Goal: Task Accomplishment & Management: Complete application form

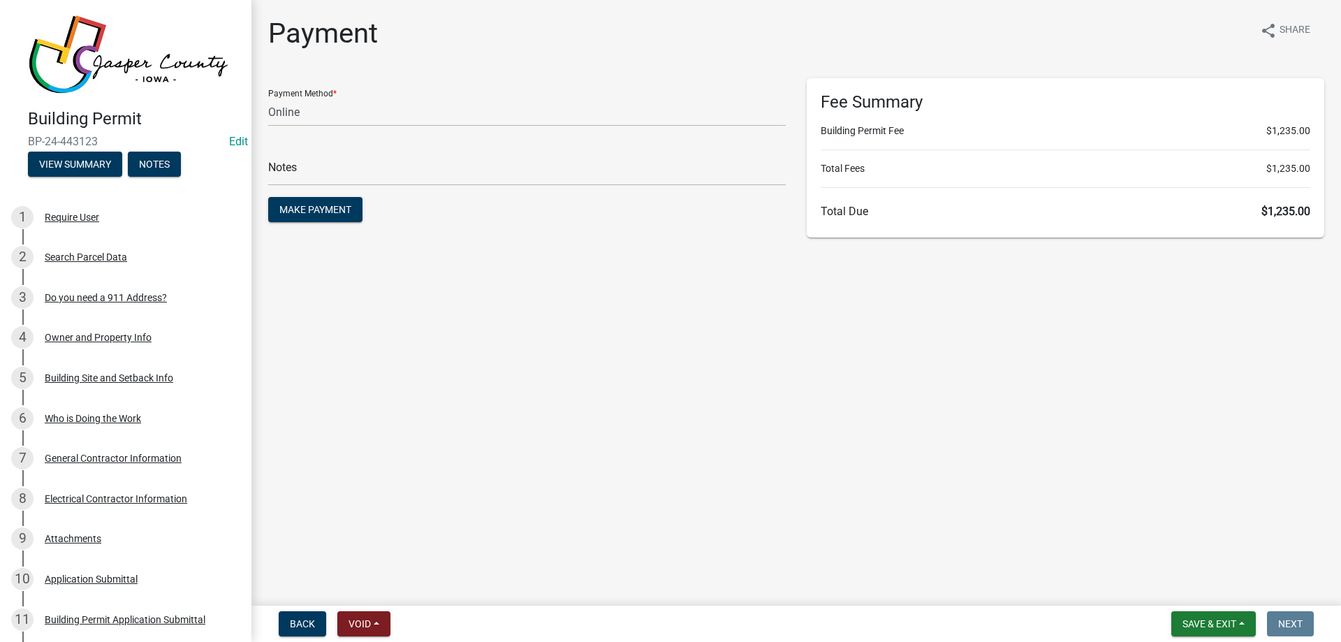
select select "3: 3"
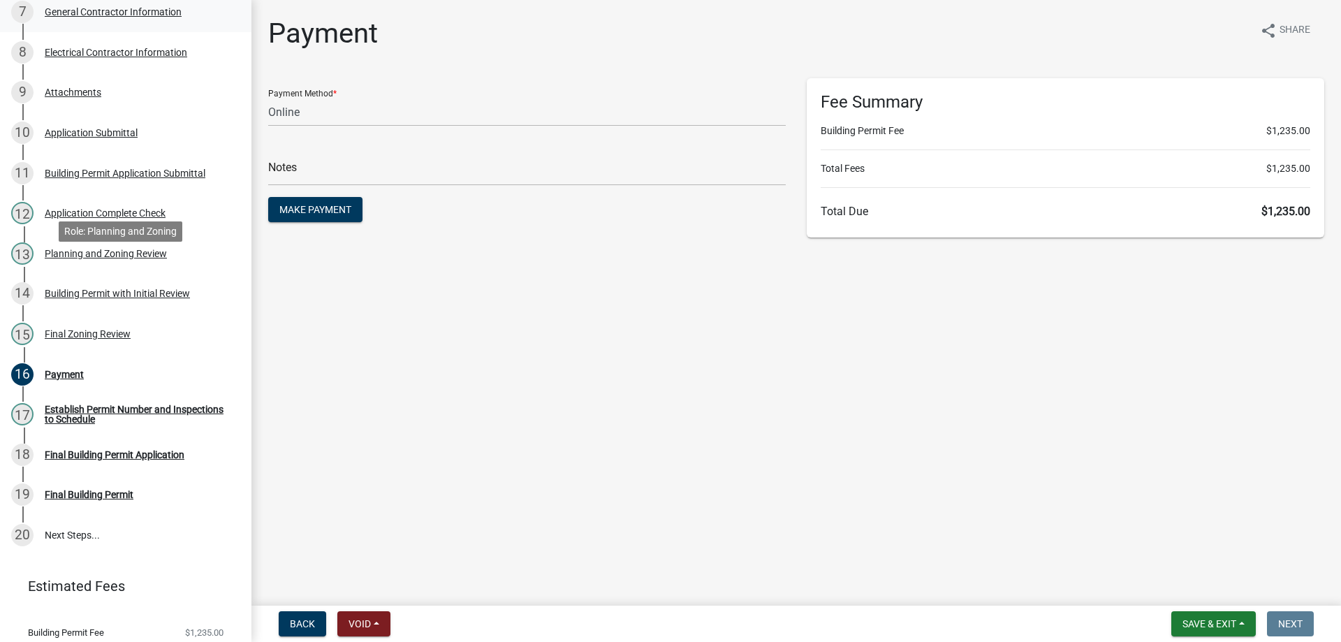
scroll to position [485, 0]
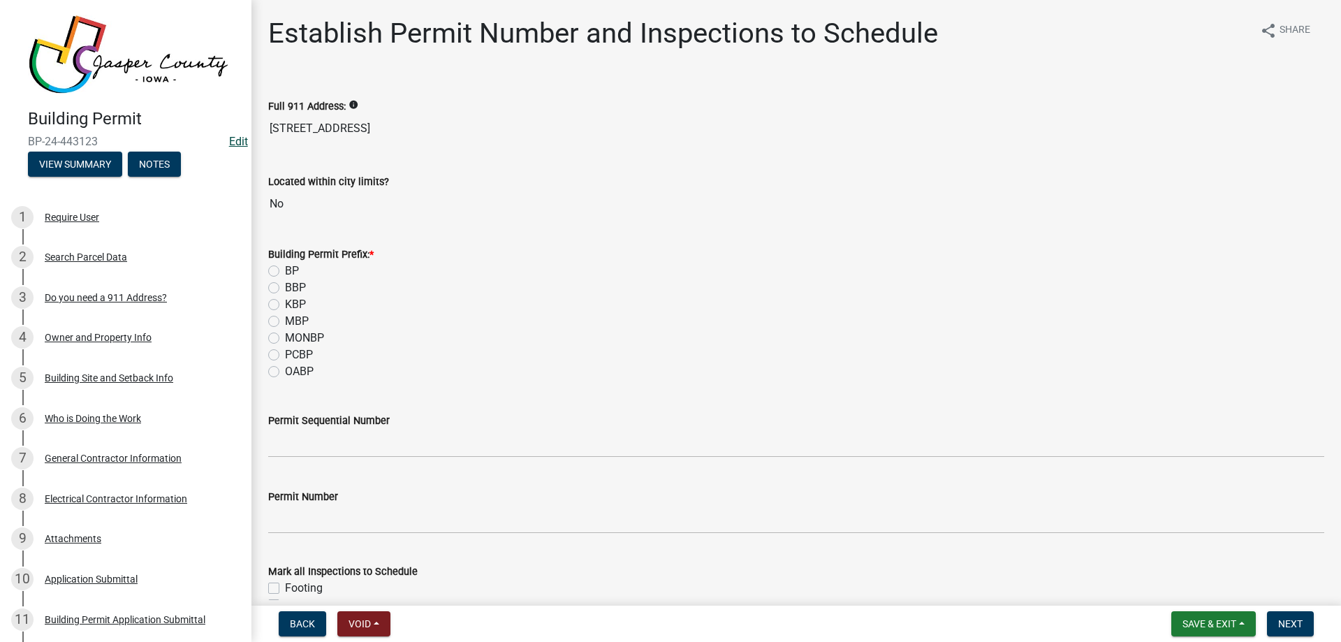
click at [232, 138] on link "Edit" at bounding box center [238, 141] width 19 height 13
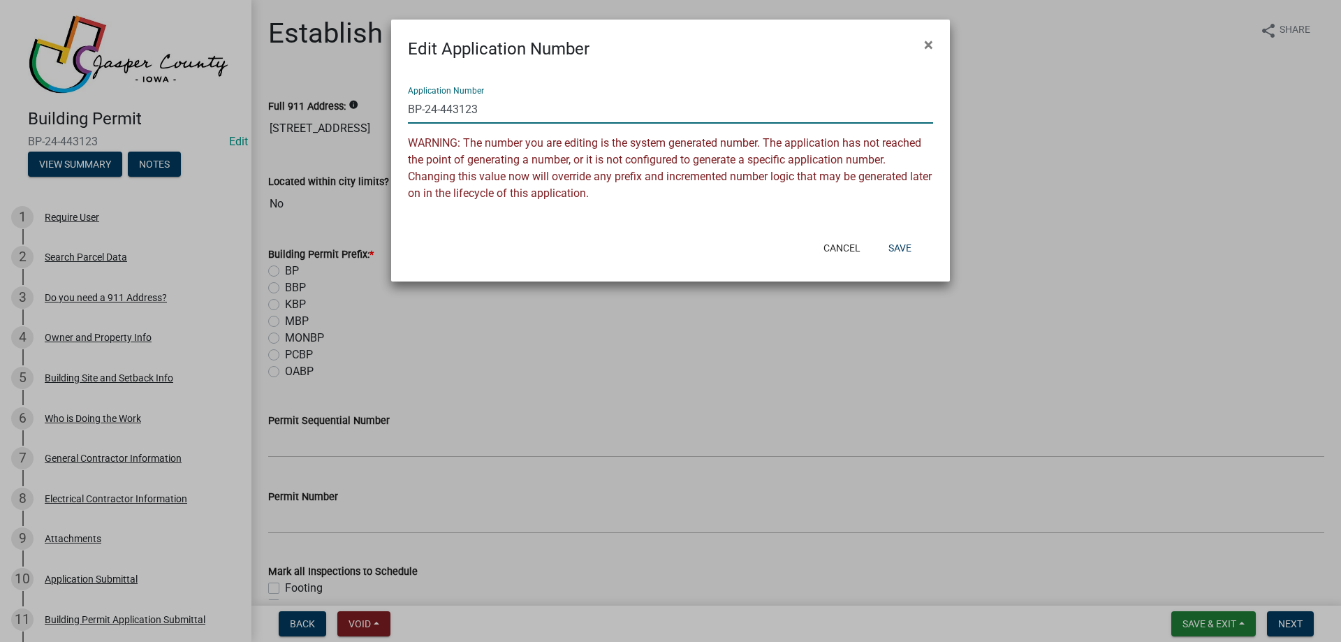
drag, startPoint x: 425, startPoint y: 109, endPoint x: 584, endPoint y: 98, distance: 159.6
click at [535, 110] on input "BP-24-443123" at bounding box center [670, 109] width 525 height 29
click at [505, 103] on input "BP-2025" at bounding box center [670, 109] width 525 height 29
type input "BP-2025-127"
click at [908, 255] on button "Save" at bounding box center [899, 247] width 45 height 25
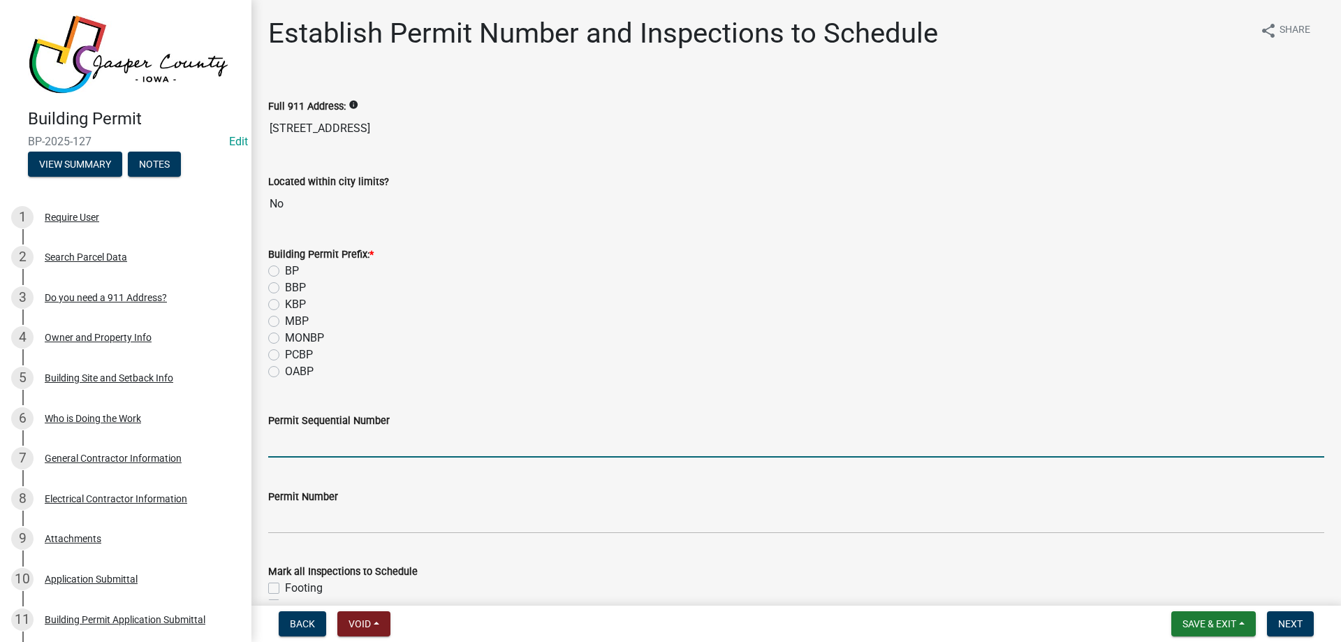
click at [337, 434] on input "Permit Sequential Number" at bounding box center [796, 443] width 1056 height 29
type input "127"
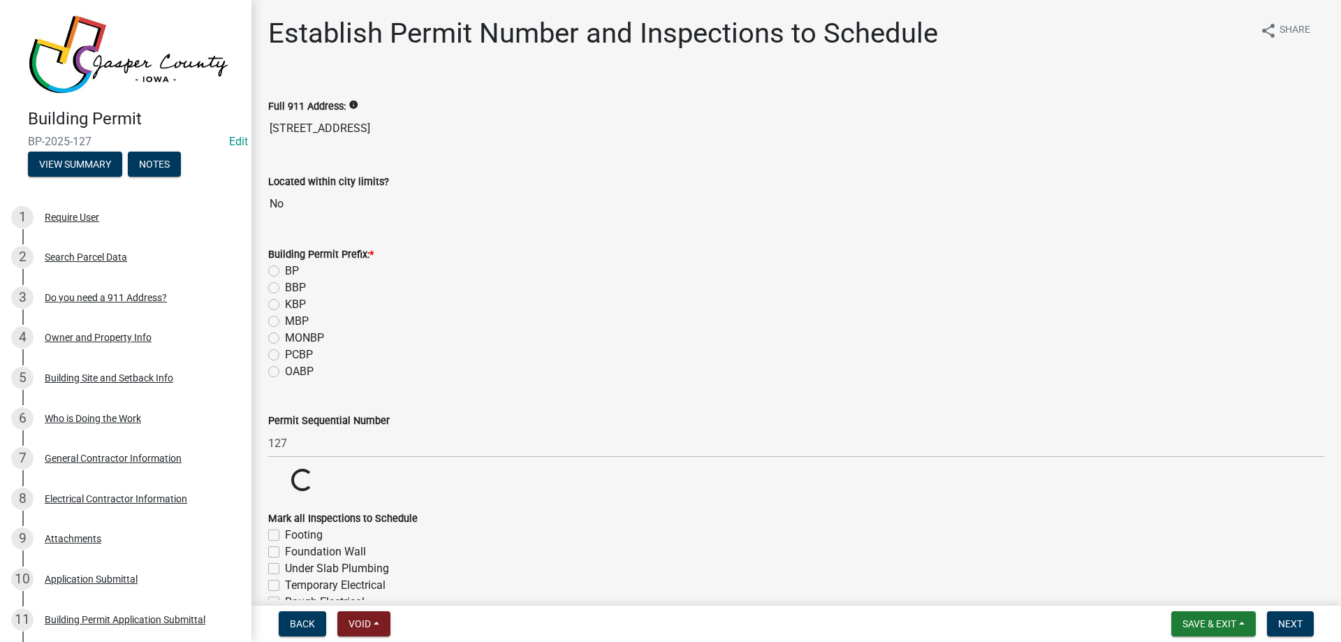
click at [285, 271] on label "BP" at bounding box center [292, 271] width 14 height 17
click at [285, 271] on input "BP" at bounding box center [289, 267] width 9 height 9
radio input "true"
click at [536, 303] on div "KBP" at bounding box center [796, 304] width 1056 height 17
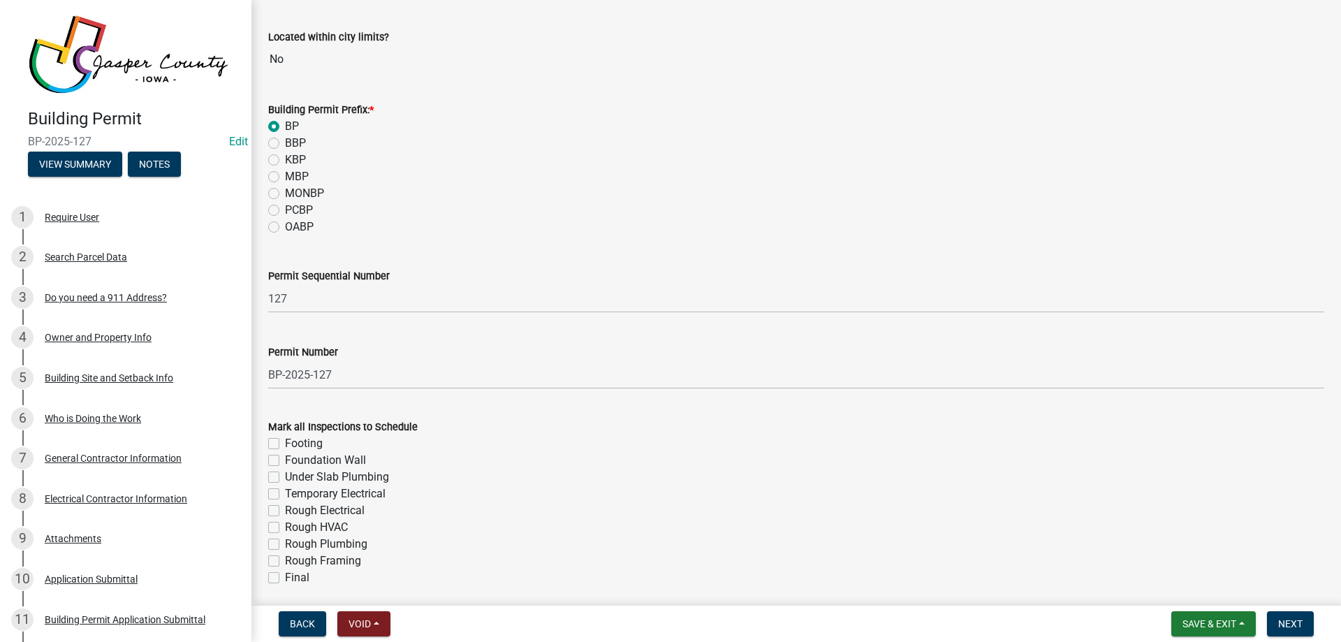
scroll to position [198, 0]
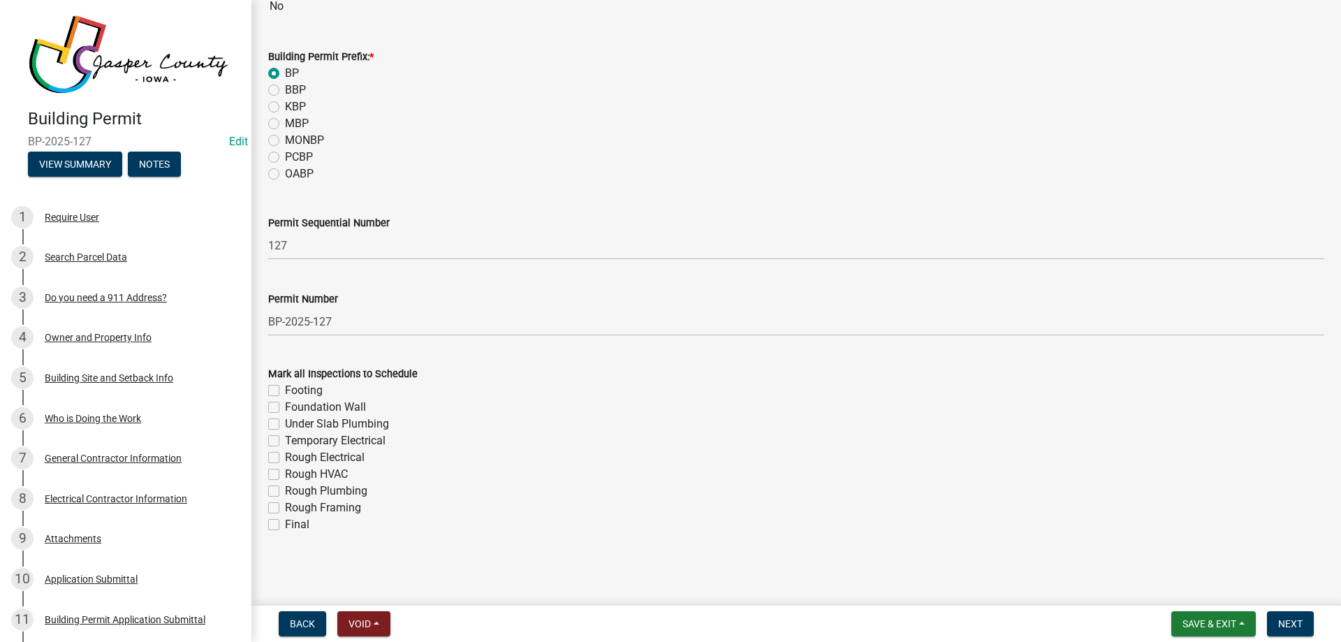
click at [285, 455] on label "Rough Electrical" at bounding box center [325, 457] width 80 height 17
click at [285, 455] on input "Rough Electrical" at bounding box center [289, 453] width 9 height 9
checkbox input "true"
checkbox input "false"
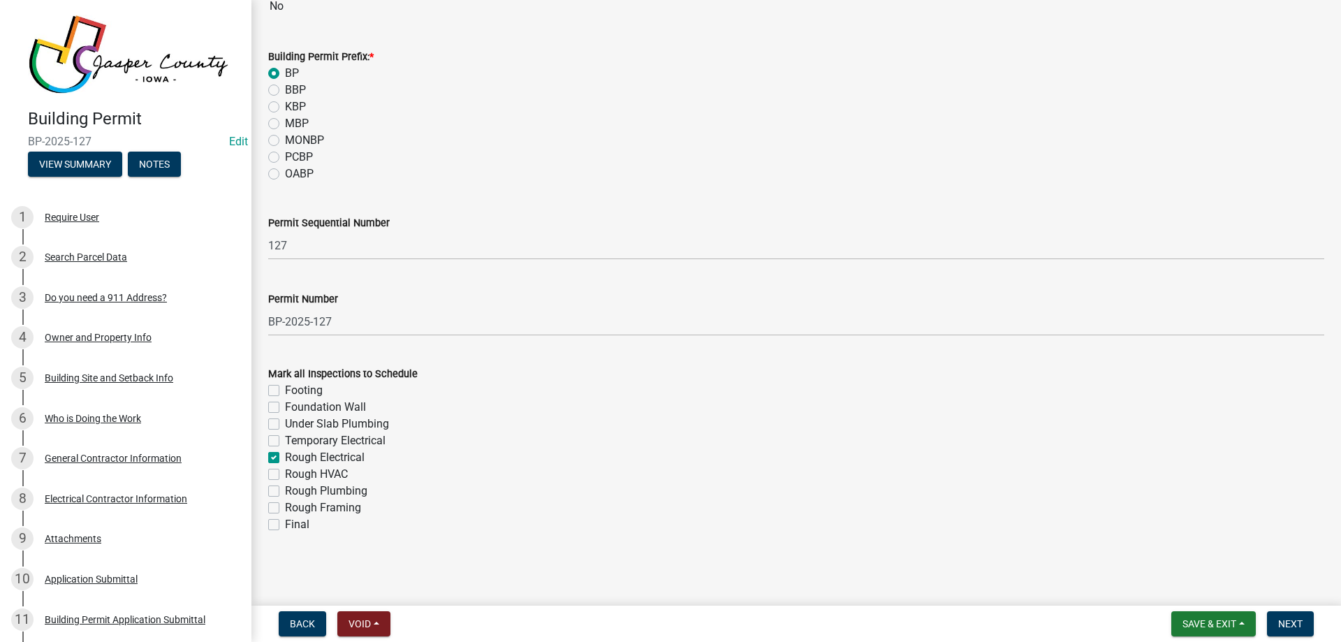
checkbox input "false"
checkbox input "true"
checkbox input "false"
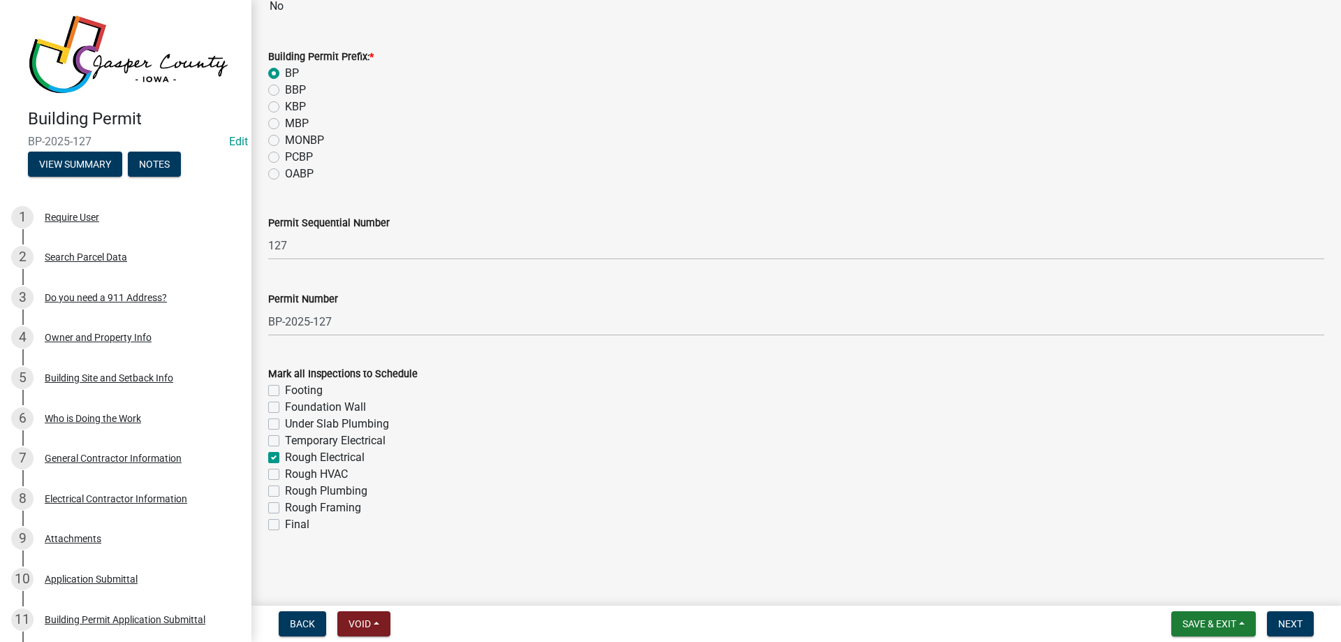
checkbox input "false"
drag, startPoint x: 274, startPoint y: 472, endPoint x: 269, endPoint y: 489, distance: 17.5
click at [285, 473] on label "Rough HVAC" at bounding box center [316, 474] width 63 height 17
click at [285, 473] on input "Rough HVAC" at bounding box center [289, 470] width 9 height 9
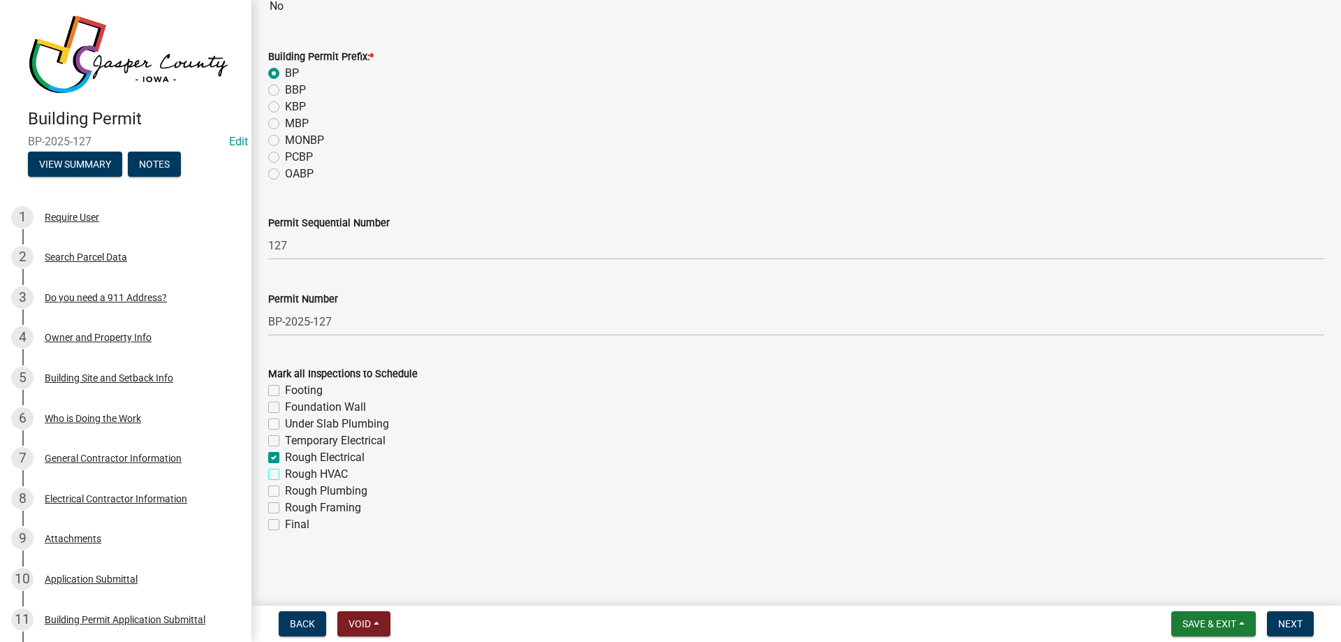
checkbox input "true"
checkbox input "false"
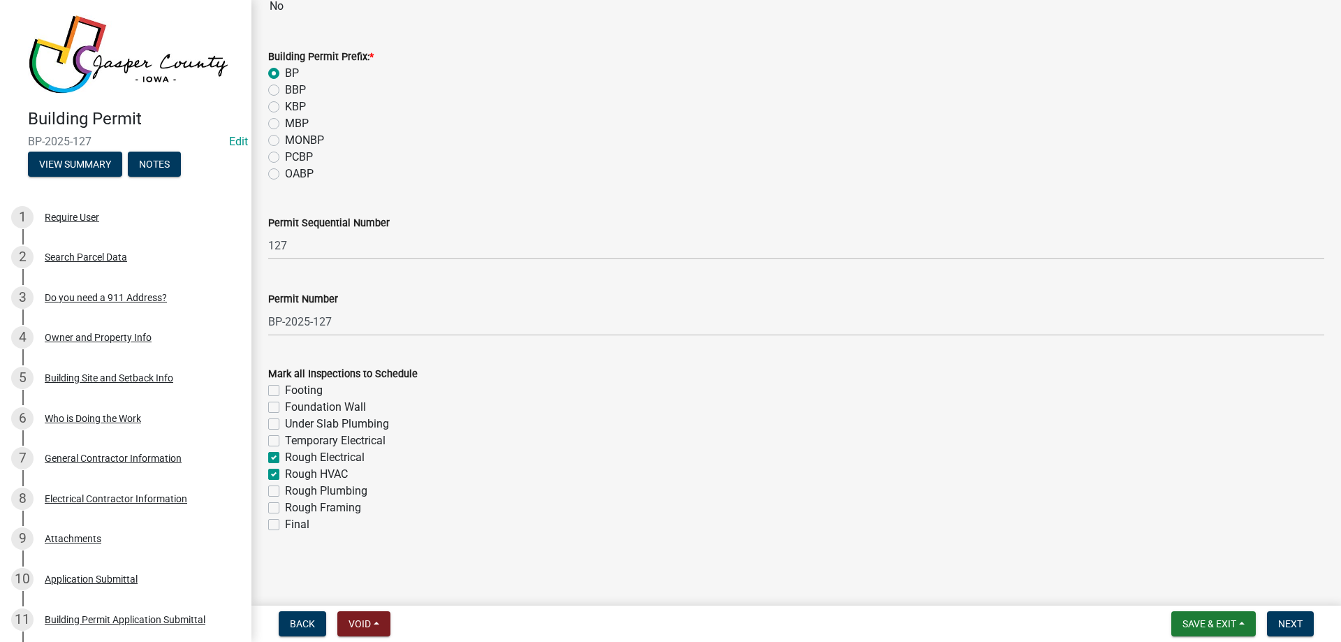
checkbox input "true"
checkbox input "false"
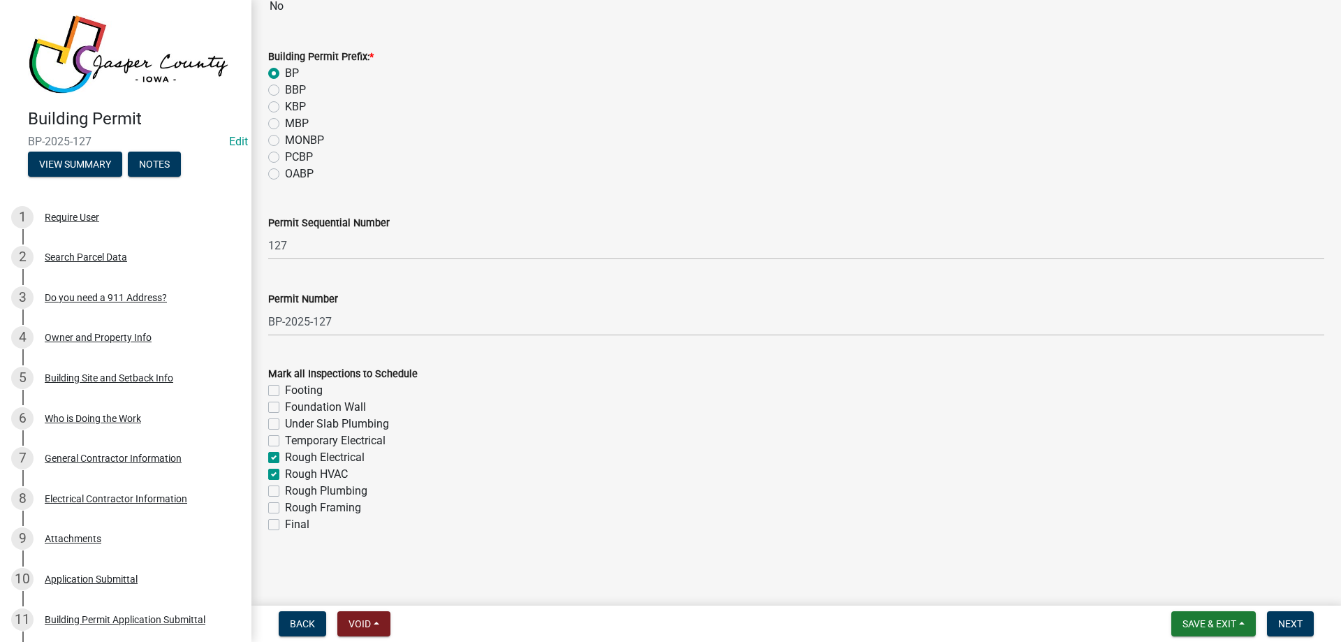
click at [285, 490] on label "Rough Plumbing" at bounding box center [326, 490] width 82 height 17
click at [285, 490] on input "Rough Plumbing" at bounding box center [289, 486] width 9 height 9
checkbox input "true"
checkbox input "false"
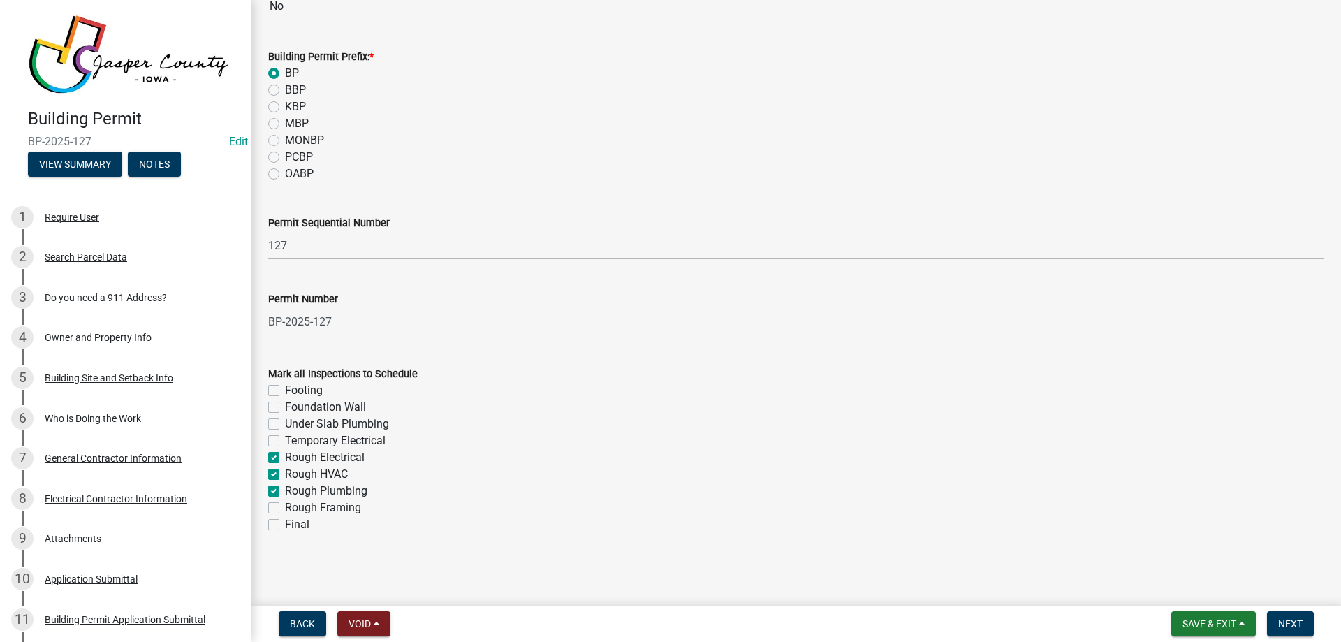
checkbox input "false"
checkbox input "true"
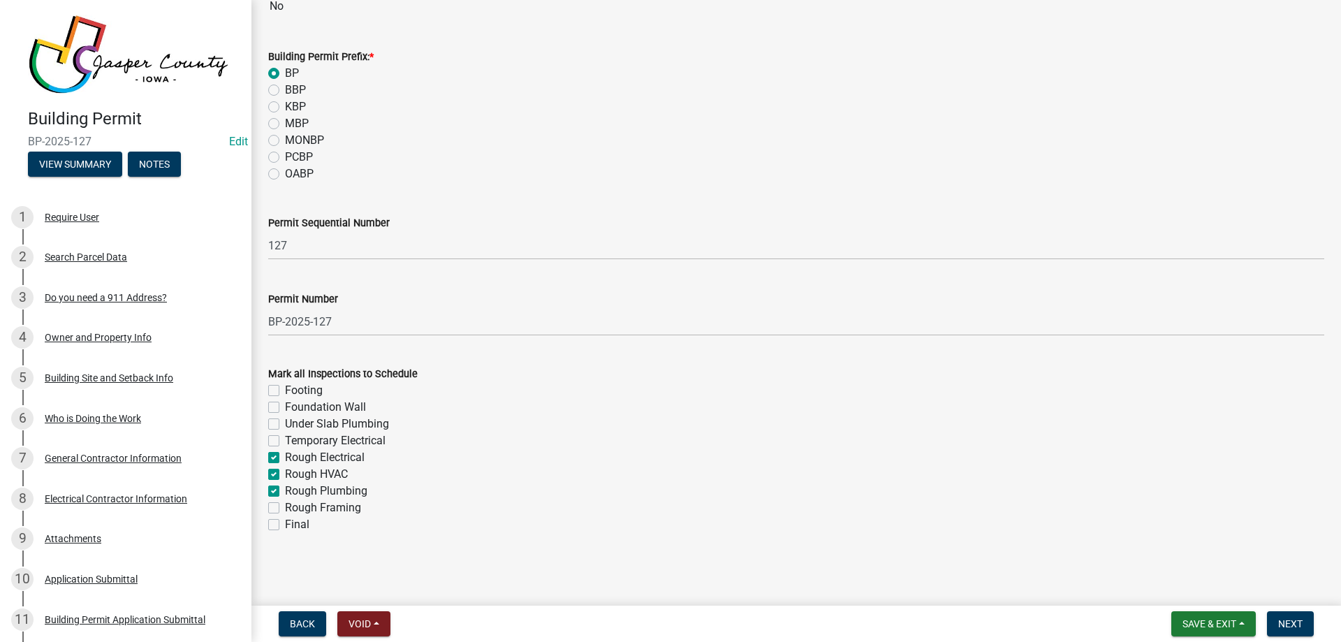
checkbox input "false"
drag, startPoint x: 274, startPoint y: 502, endPoint x: 272, endPoint y: 515, distance: 13.4
click at [274, 503] on div "Rough Framing" at bounding box center [796, 507] width 1056 height 17
click at [272, 498] on div "Rough Plumbing" at bounding box center [796, 490] width 1056 height 17
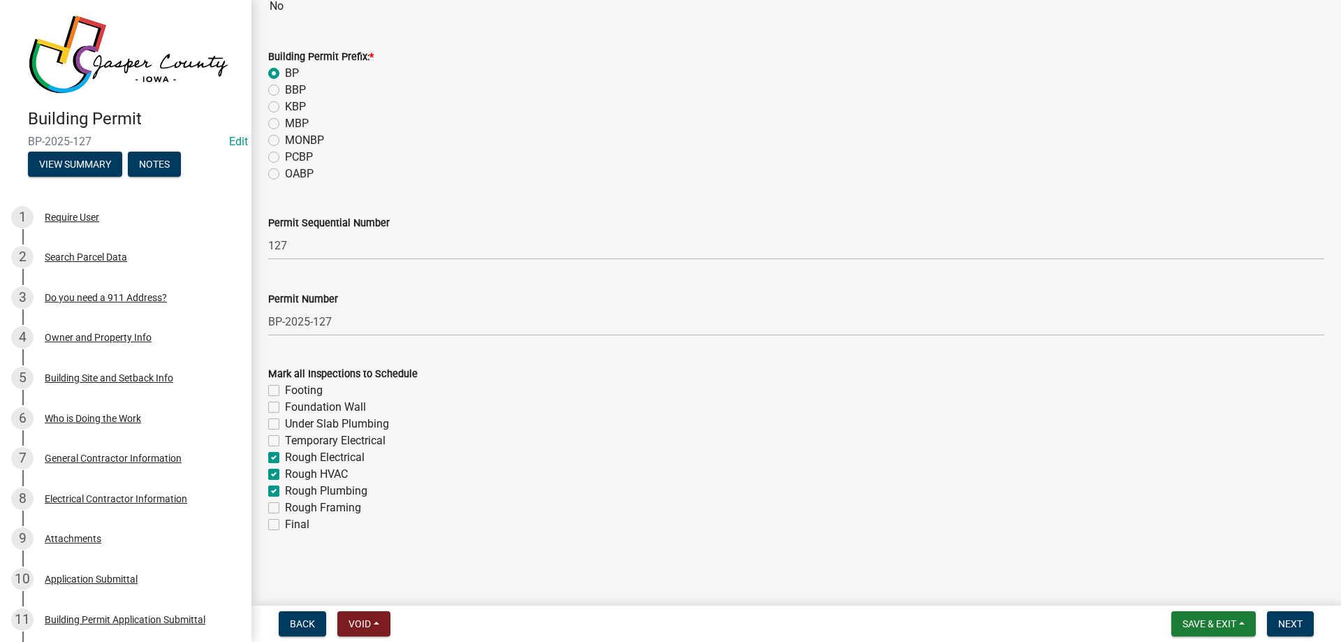
click at [285, 512] on label "Rough Framing" at bounding box center [323, 507] width 76 height 17
click at [285, 508] on input "Rough Framing" at bounding box center [289, 503] width 9 height 9
checkbox input "true"
checkbox input "false"
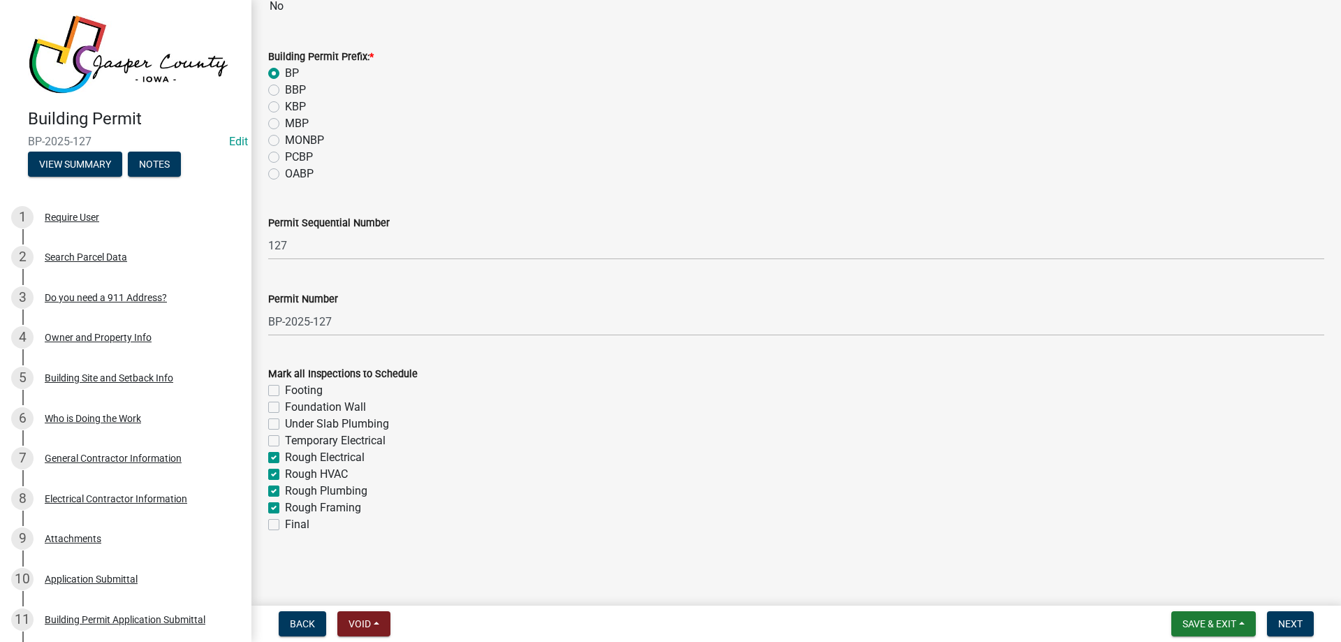
checkbox input "false"
checkbox input "true"
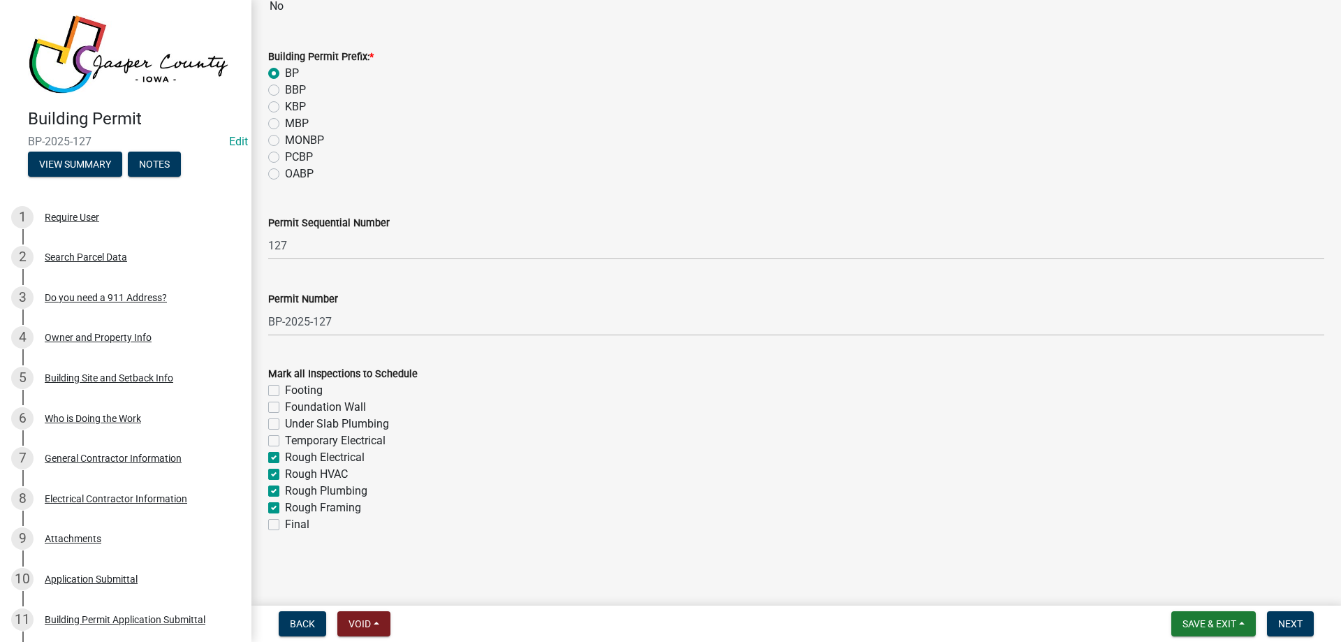
checkbox input "true"
click at [285, 525] on label "Final" at bounding box center [297, 524] width 24 height 17
click at [285, 525] on input "Final" at bounding box center [289, 520] width 9 height 9
checkbox input "true"
checkbox input "false"
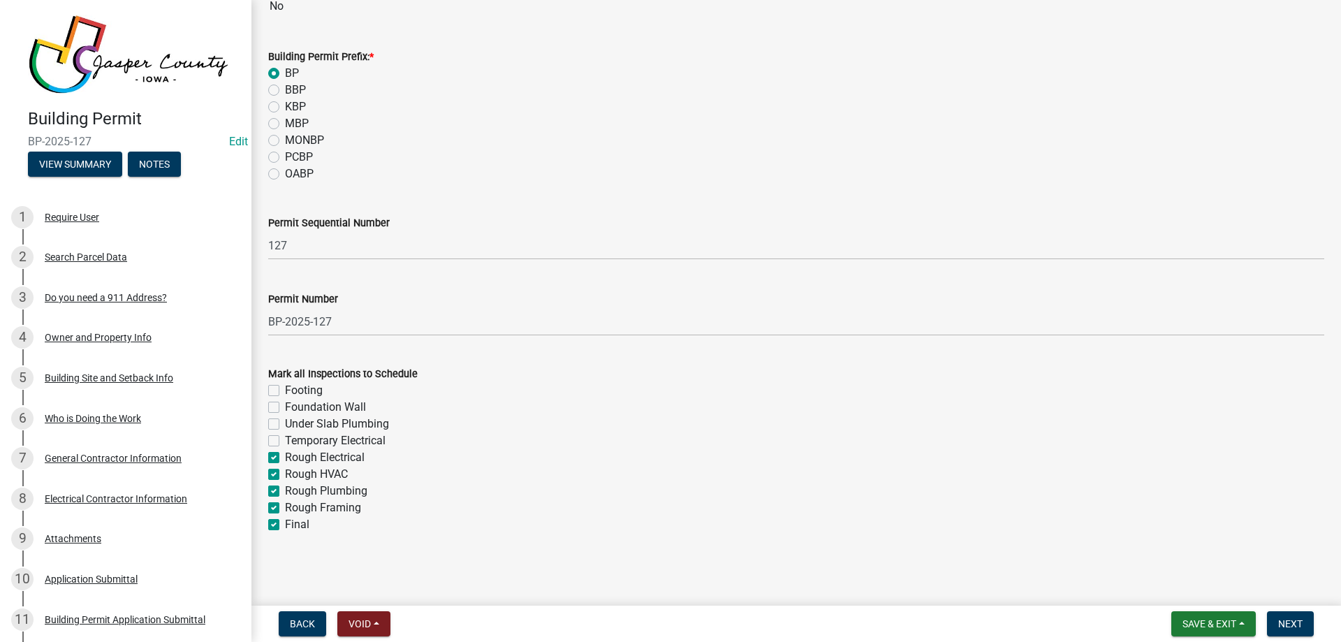
checkbox input "false"
checkbox input "true"
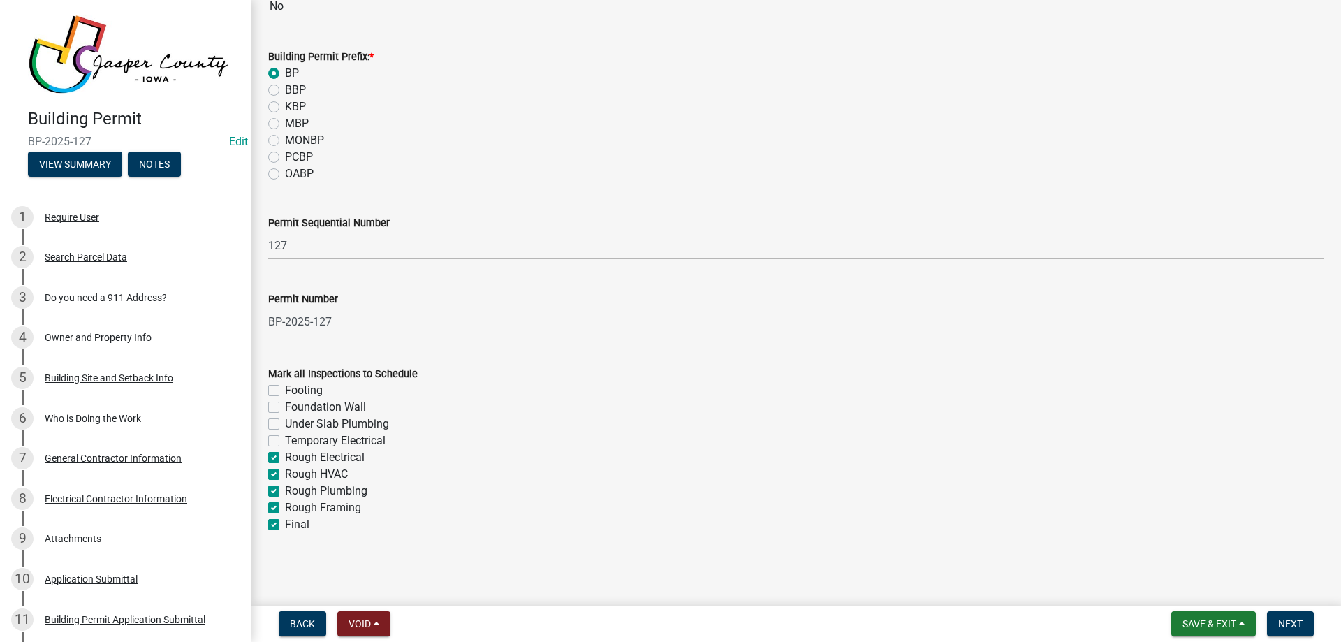
checkbox input "true"
click at [1295, 619] on span "Next" at bounding box center [1290, 623] width 24 height 11
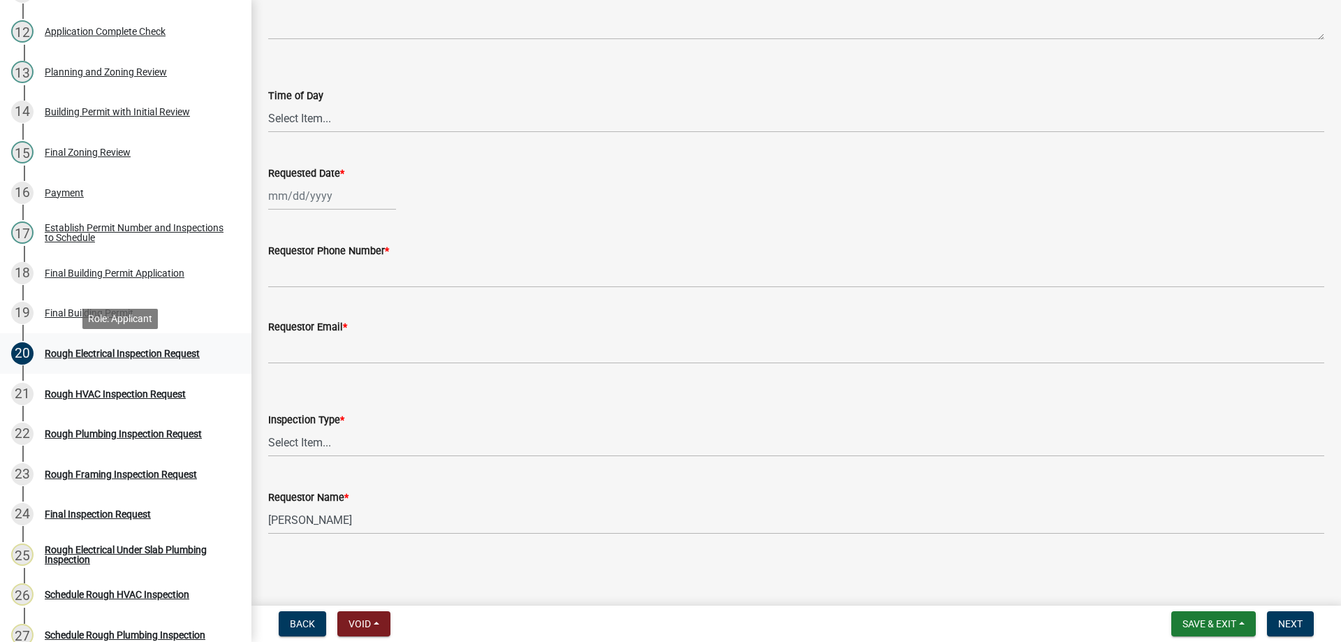
scroll to position [628, 0]
click at [101, 471] on div "Rough Framing Inspection Request" at bounding box center [121, 473] width 152 height 10
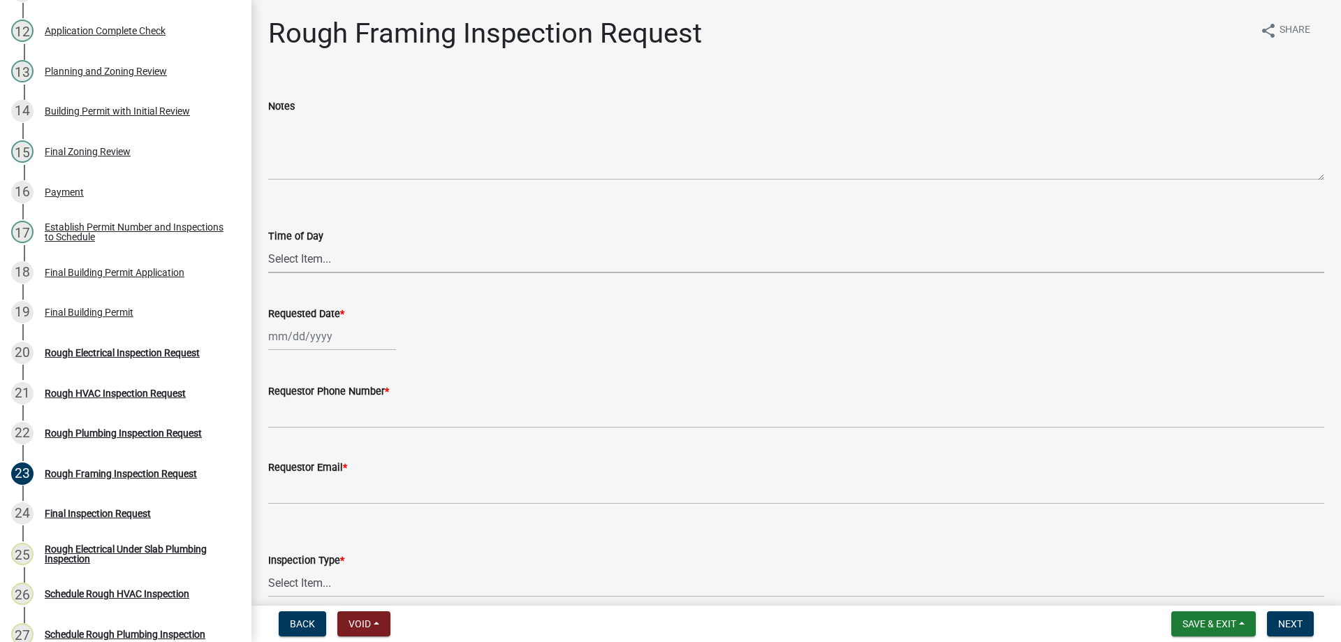
click at [319, 253] on select "Select Item... AM PM" at bounding box center [796, 258] width 1056 height 29
click at [268, 244] on select "Select Item... AM PM" at bounding box center [796, 258] width 1056 height 29
select select "2315d9a8-5d21-4356-beea-4cbbf8e81be2"
click at [304, 328] on div at bounding box center [332, 336] width 128 height 29
select select "9"
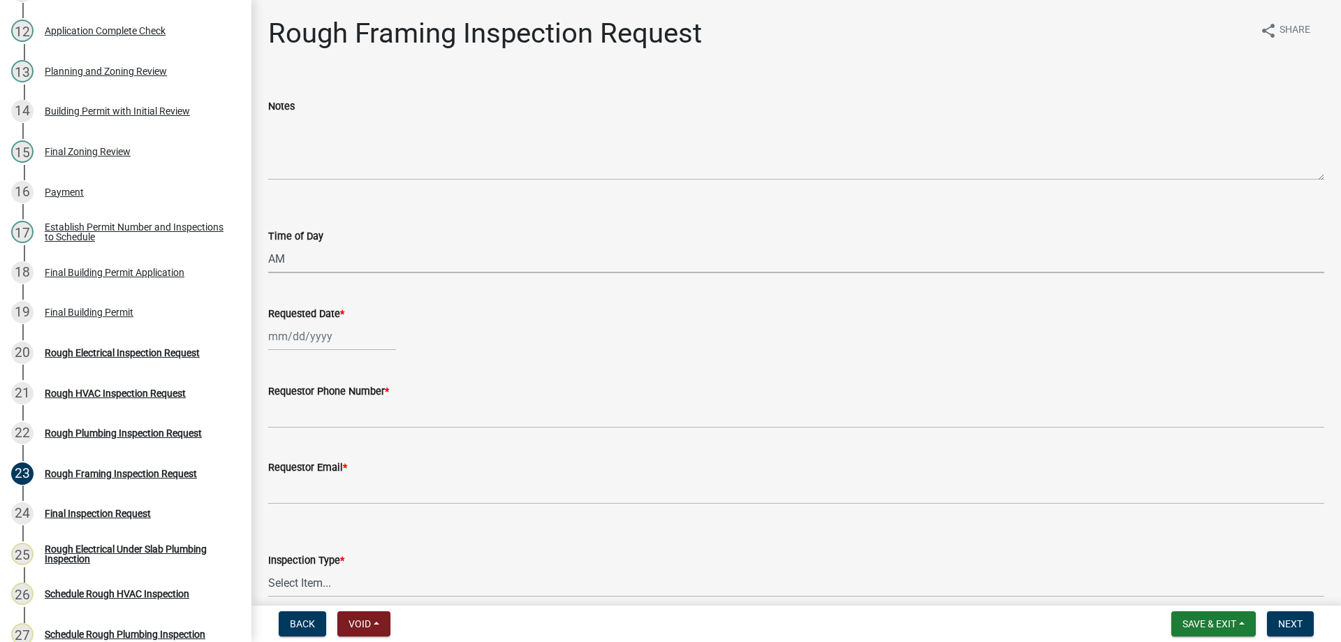
select select "2025"
click at [330, 453] on div "17" at bounding box center [327, 455] width 22 height 22
type input "[DATE]"
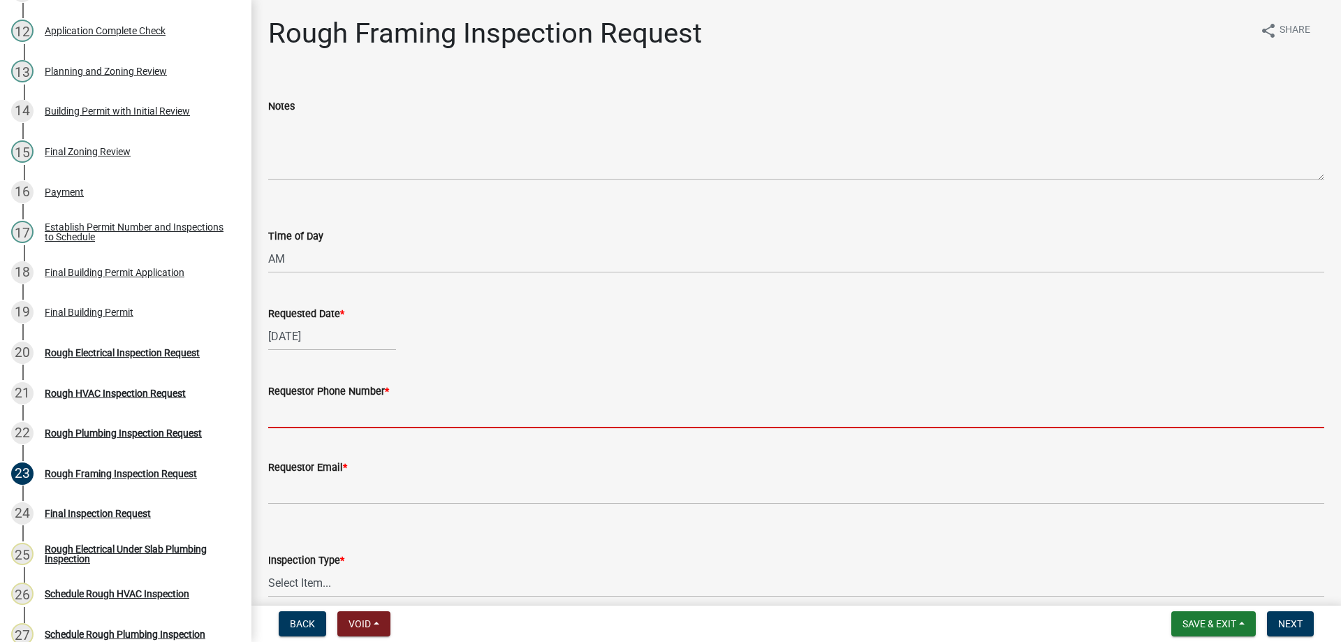
click at [325, 408] on input "Requestor Phone Number *" at bounding box center [796, 413] width 1056 height 29
click at [306, 413] on input "Requestor Phone Number *" at bounding box center [796, 413] width 1056 height 29
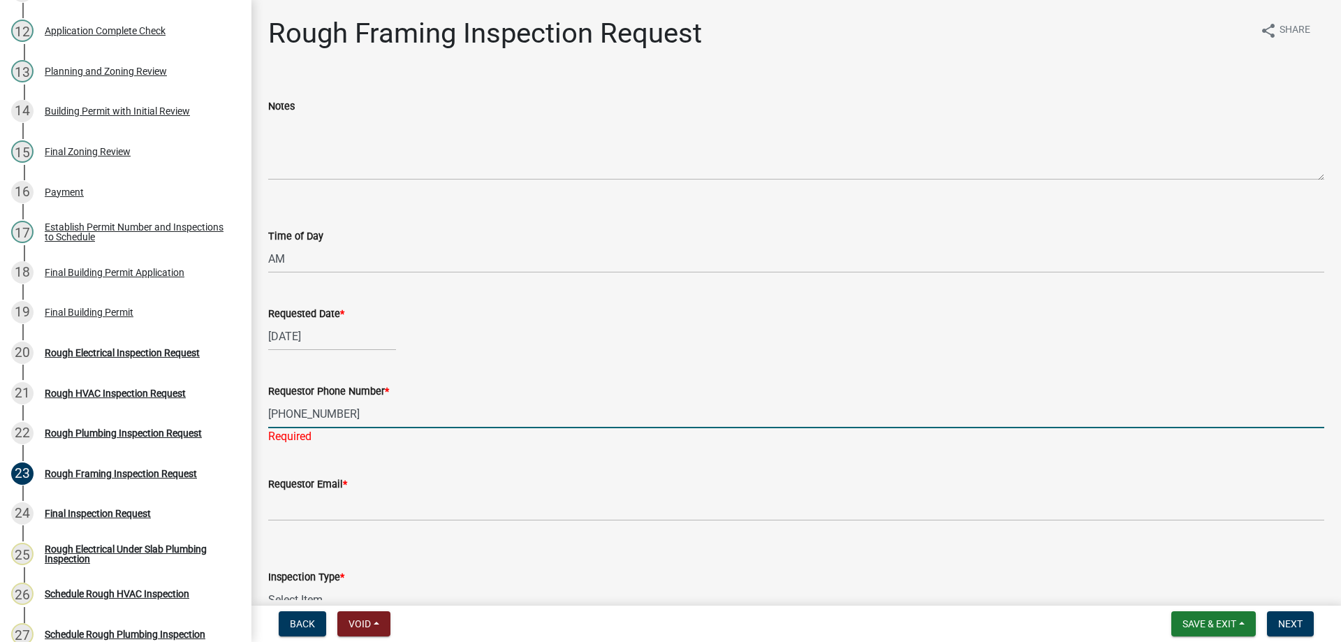
type input "[PHONE_NUMBER]"
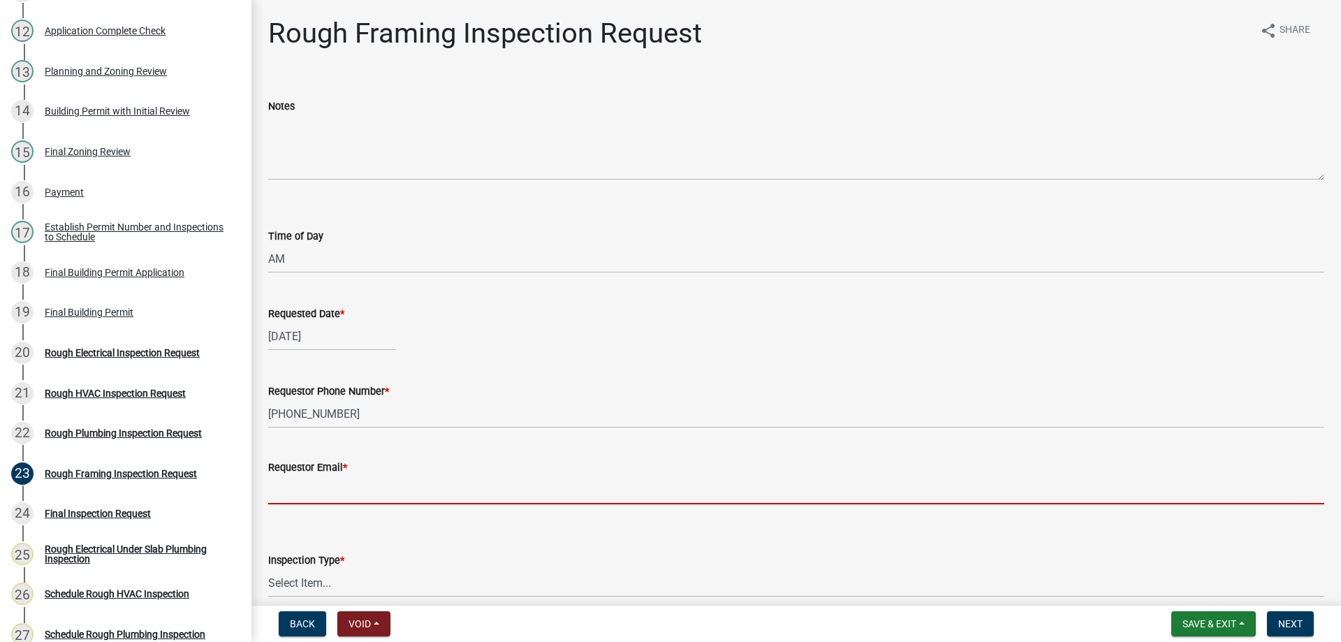
click at [350, 501] on input "Requestor Email *" at bounding box center [796, 489] width 1056 height 29
click at [330, 496] on input "Requestor Email *" at bounding box center [796, 489] width 1056 height 29
paste input "[EMAIL_ADDRESS][DOMAIN_NAME]"
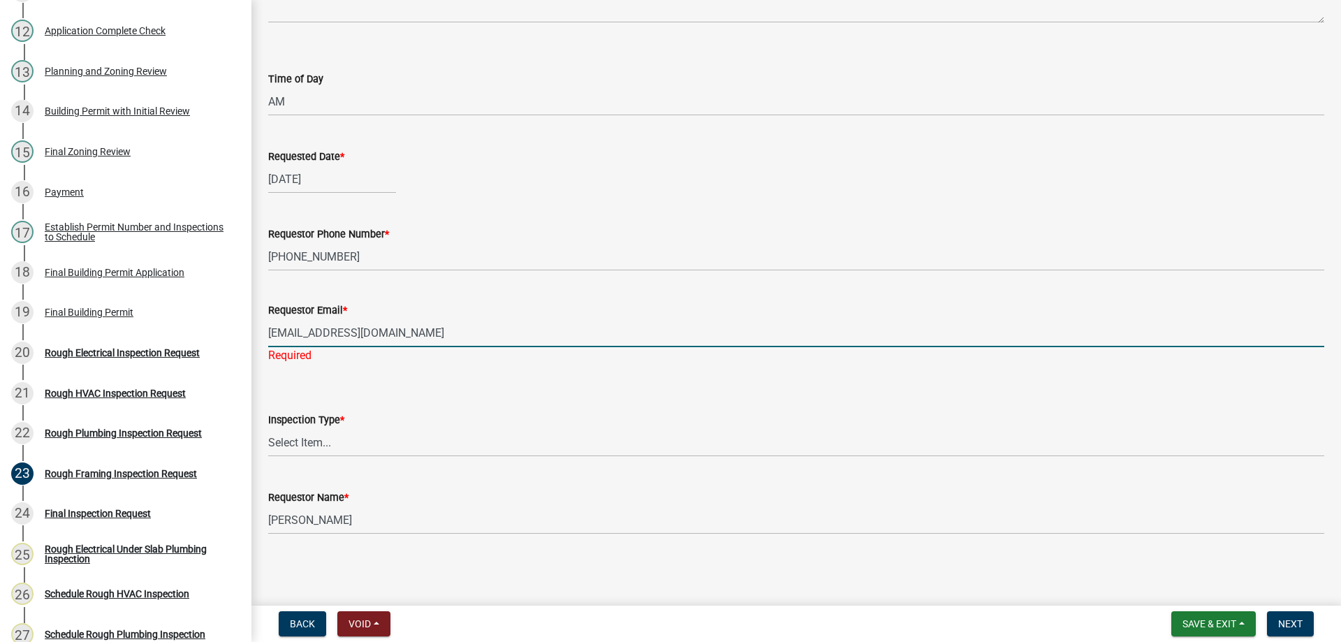
type input "[EMAIL_ADDRESS][DOMAIN_NAME]"
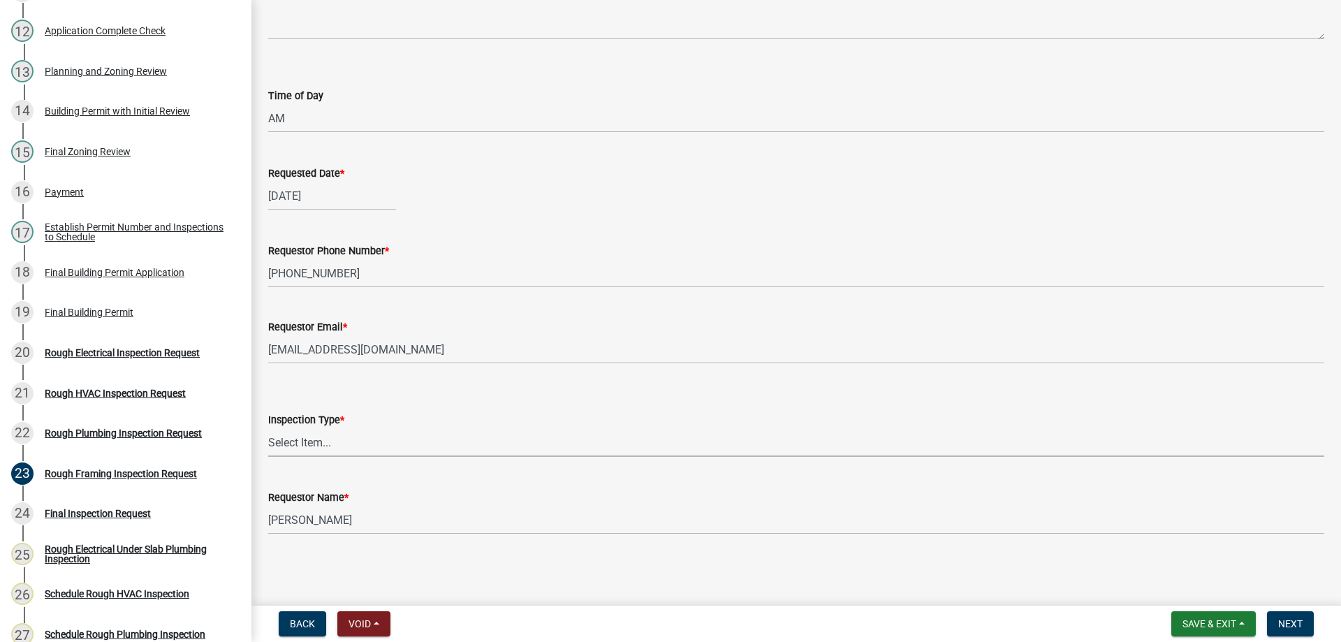
click at [349, 439] on select "Select Item... Rough Framing Inspection" at bounding box center [796, 442] width 1056 height 29
click at [355, 430] on select "Select Item... Rough Framing Inspection" at bounding box center [796, 442] width 1056 height 29
click at [268, 428] on select "Select Item... Rough Framing Inspection" at bounding box center [796, 442] width 1056 height 29
select select "9094dace-fb12-48c4-aea9-c4dac472d622"
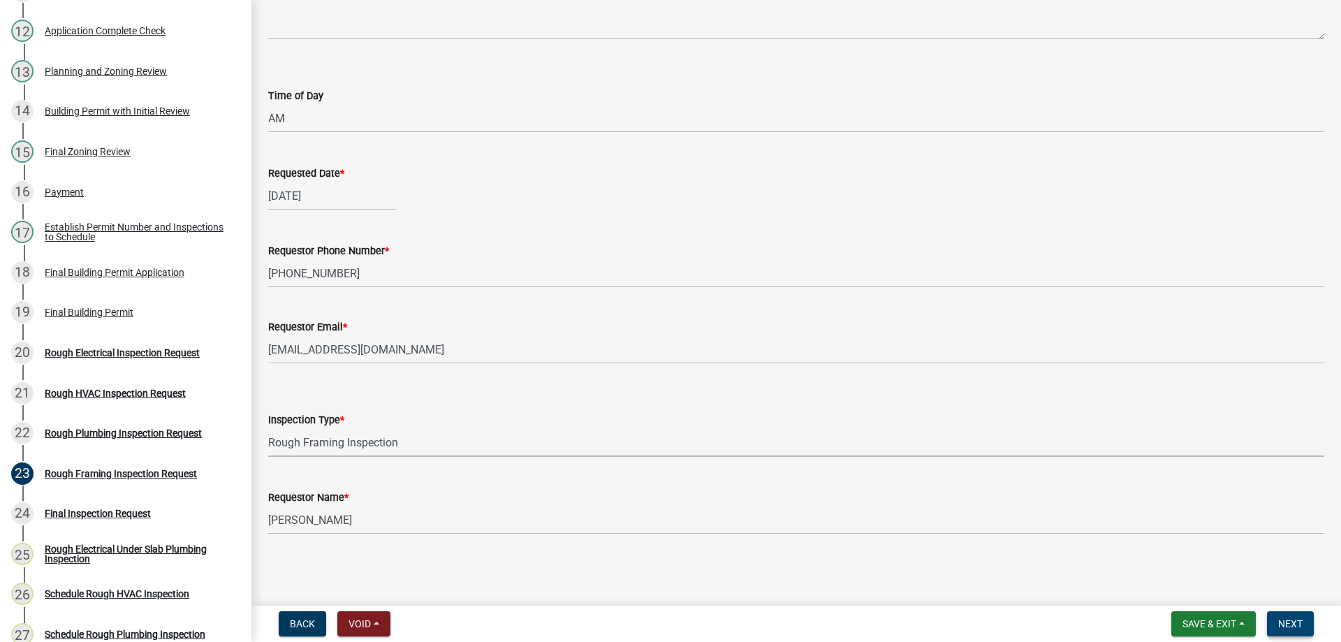
click at [1298, 621] on span "Next" at bounding box center [1290, 623] width 24 height 11
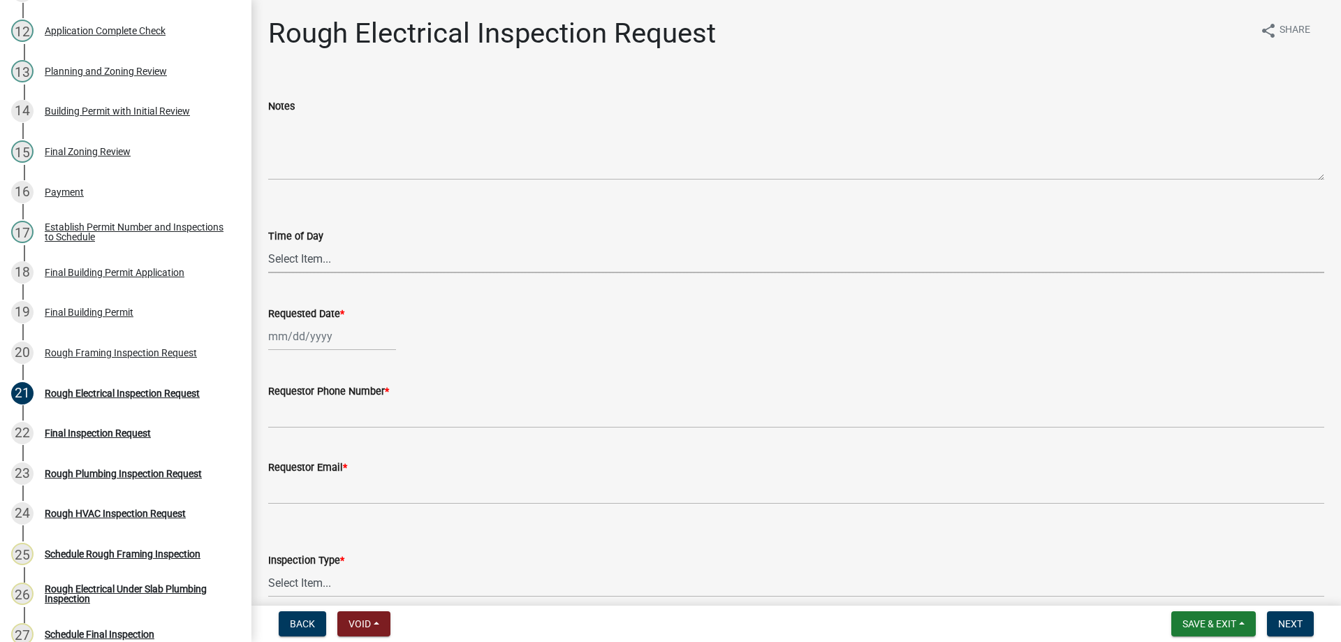
click at [369, 265] on select "Select Item... AM PM" at bounding box center [796, 258] width 1056 height 29
click at [371, 258] on select "Select Item... AM PM" at bounding box center [796, 258] width 1056 height 29
click at [268, 244] on select "Select Item... AM PM" at bounding box center [796, 258] width 1056 height 29
select select "2315d9a8-5d21-4356-beea-4cbbf8e81be2"
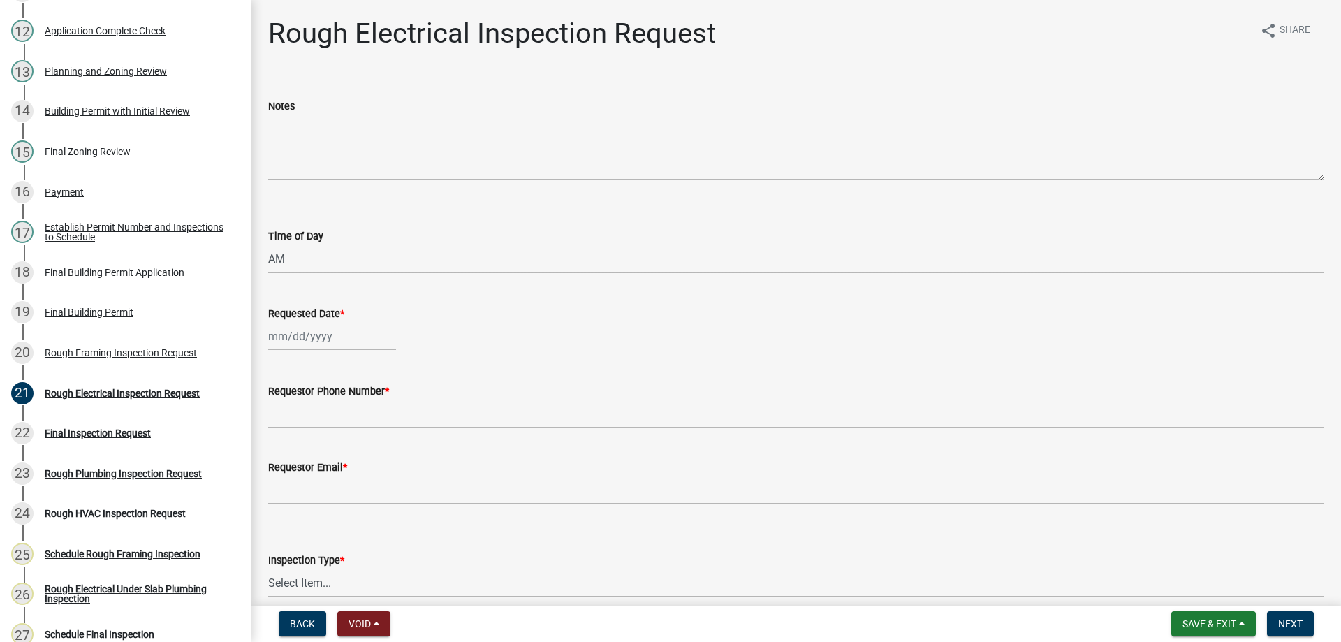
click at [350, 338] on div at bounding box center [332, 336] width 128 height 29
select select "9"
select select "2025"
click at [325, 452] on div "17" at bounding box center [327, 455] width 22 height 22
type input "[DATE]"
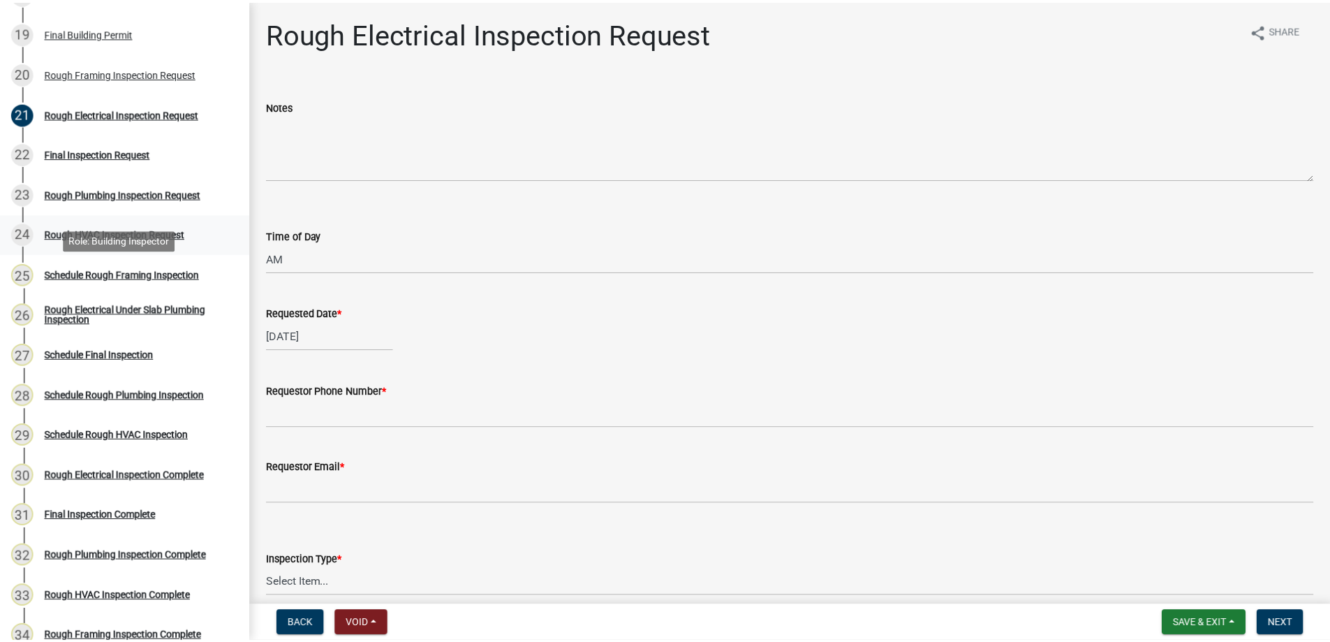
scroll to position [838, 0]
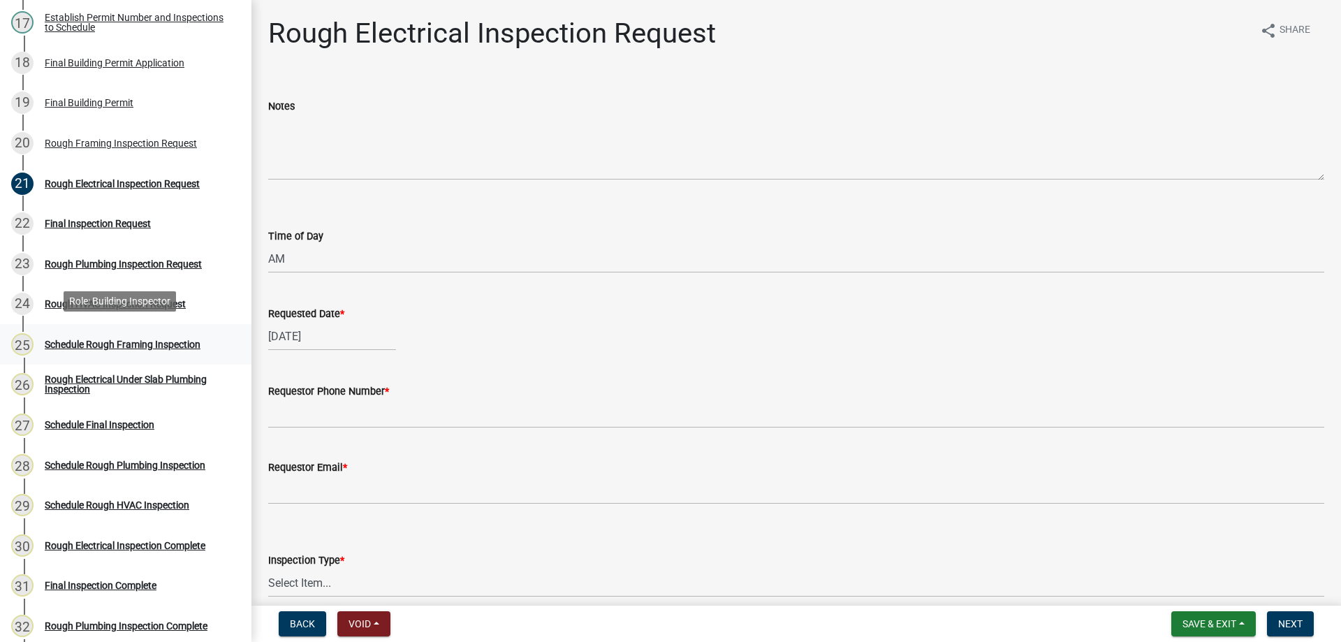
click at [117, 339] on div "Schedule Rough Framing Inspection" at bounding box center [123, 344] width 156 height 10
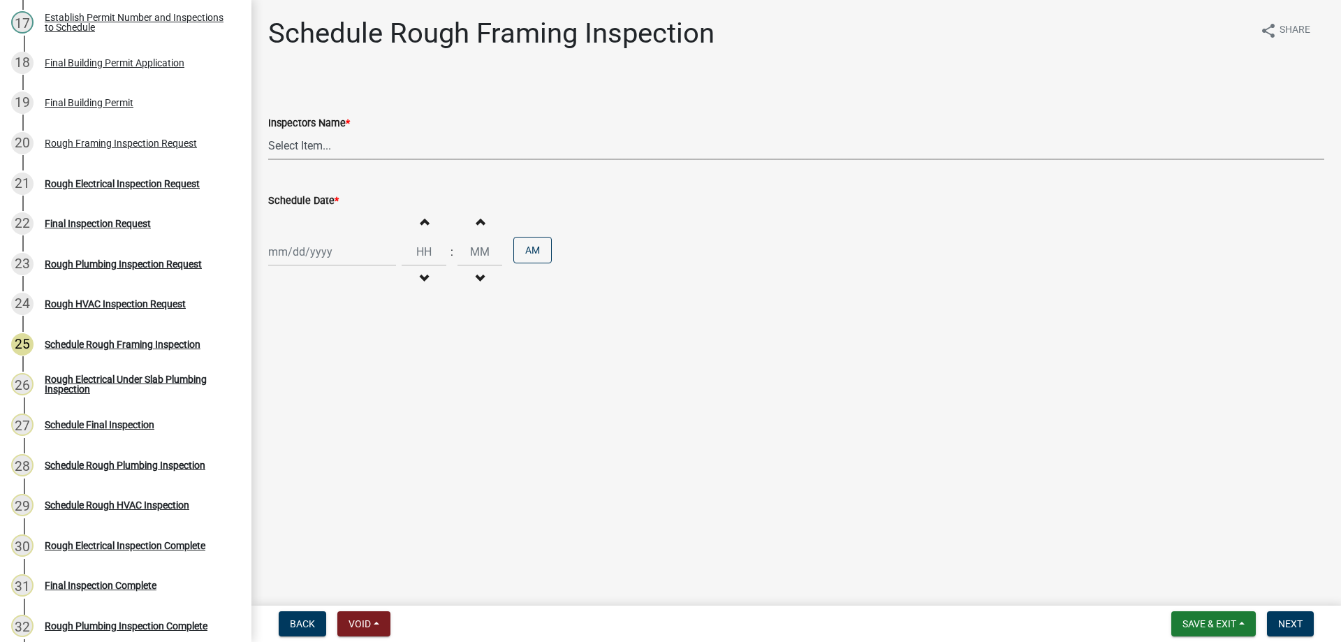
click at [283, 154] on select "Select Item... [PERSON_NAME] ([PERSON_NAME]) bjennings ([PERSON_NAME]) AMain ([…" at bounding box center [796, 145] width 1056 height 29
select select "26e13f8e-f9db-4cb9-9b4f-69ba299699e3"
click at [268, 131] on select "Select Item... [PERSON_NAME] ([PERSON_NAME]) bjennings ([PERSON_NAME]) AMain ([…" at bounding box center [796, 145] width 1056 height 29
select select "9"
select select "2025"
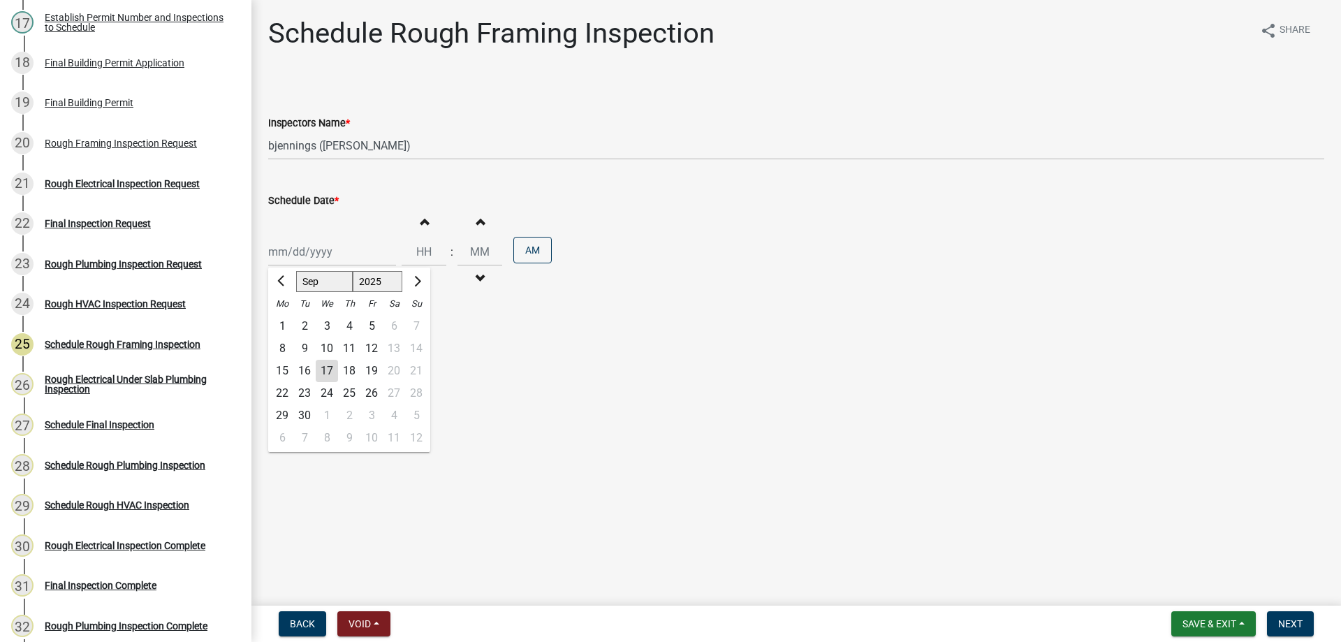
click at [348, 258] on div "[PERSON_NAME] Feb Mar Apr [PERSON_NAME][DATE] Oct Nov [DATE] 1526 1527 1528 152…" at bounding box center [332, 251] width 128 height 29
click at [327, 377] on div "17" at bounding box center [327, 371] width 22 height 22
type input "[DATE]"
click at [424, 221] on button "Increment hours" at bounding box center [423, 221] width 29 height 25
type input "01"
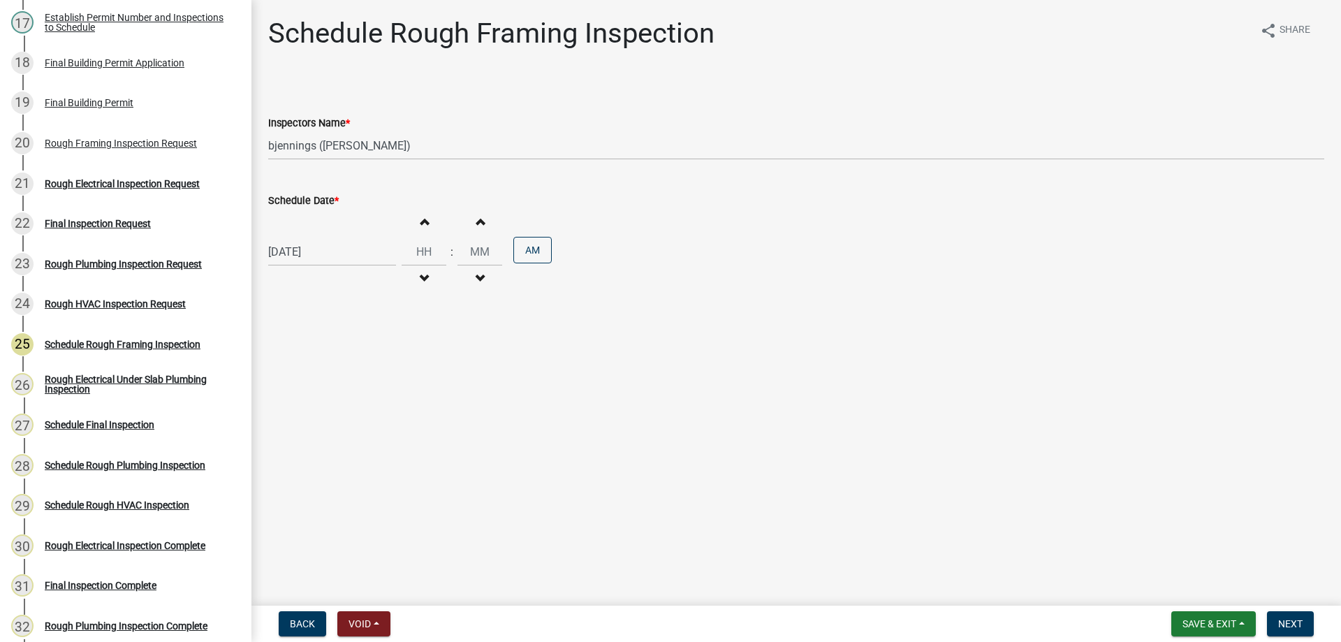
type input "00"
click at [422, 255] on input "01" at bounding box center [423, 251] width 45 height 29
type input "08"
click at [663, 318] on div "Schedule Rough Framing Inspection share Share Inspectors Name * Select Item... …" at bounding box center [796, 168] width 1077 height 303
click at [1282, 621] on span "Next" at bounding box center [1290, 623] width 24 height 11
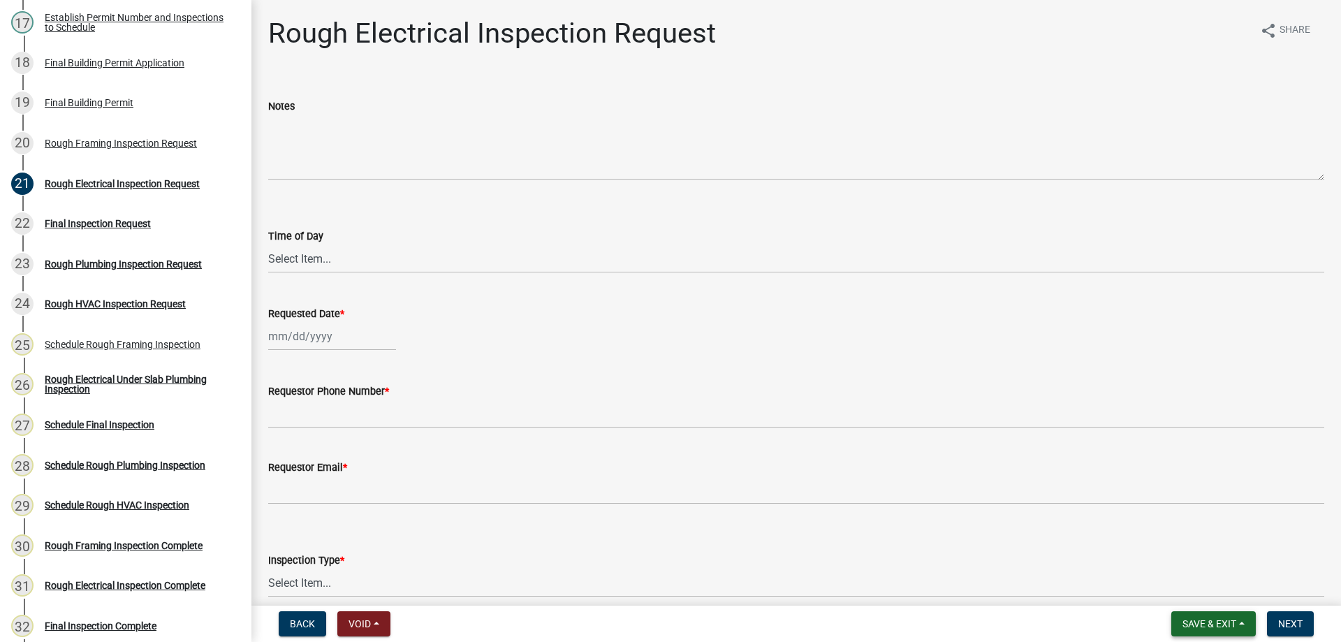
click at [1194, 625] on span "Save & Exit" at bounding box center [1209, 623] width 54 height 11
click at [1187, 582] on button "Save & Exit" at bounding box center [1200, 587] width 112 height 34
